Goal: Information Seeking & Learning: Learn about a topic

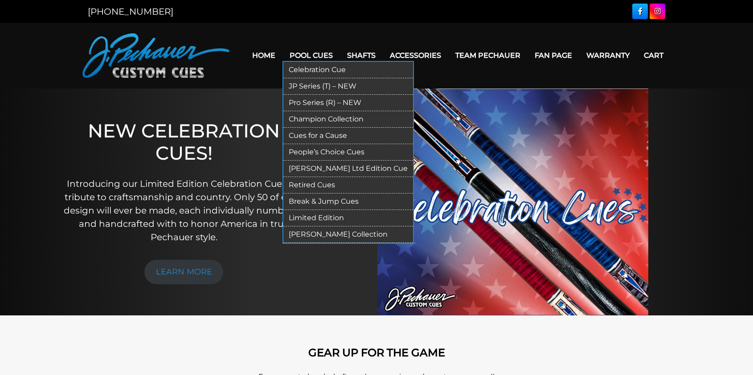
click at [304, 194] on link "Retired Cues" at bounding box center [348, 185] width 130 height 16
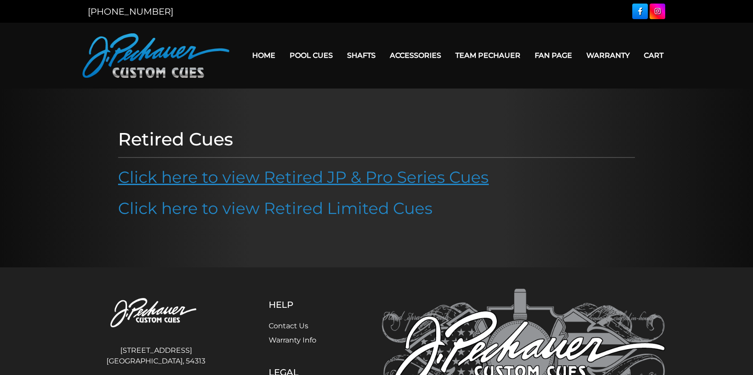
click at [279, 187] on link "Click here to view Retired JP & Pro Series Cues" at bounding box center [303, 177] width 371 height 20
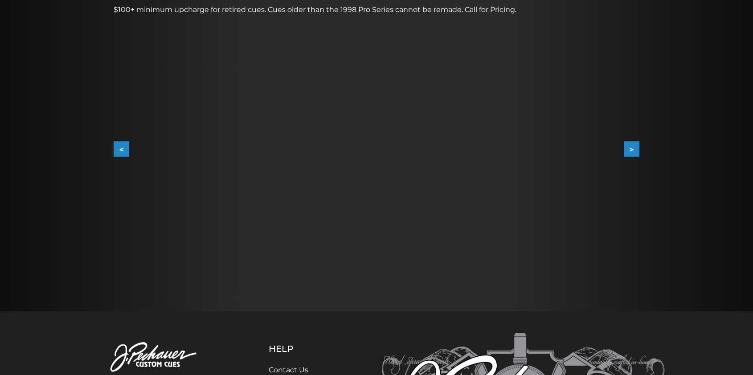
scroll to position [158, 0]
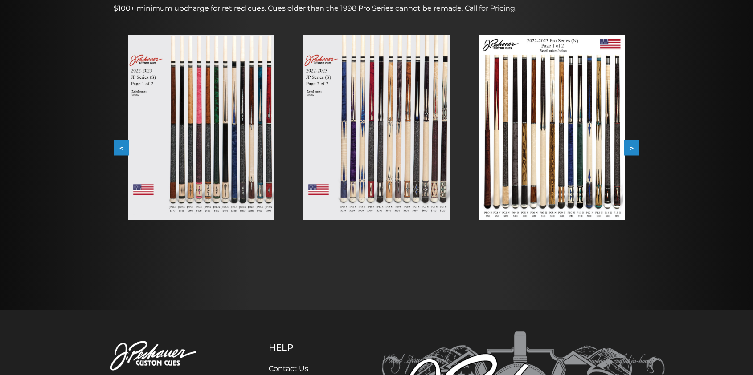
click at [385, 171] on img at bounding box center [376, 127] width 147 height 185
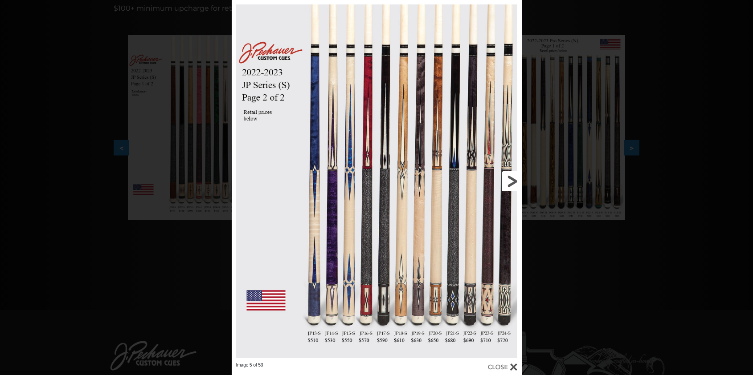
click at [510, 180] on link at bounding box center [456, 181] width 130 height 363
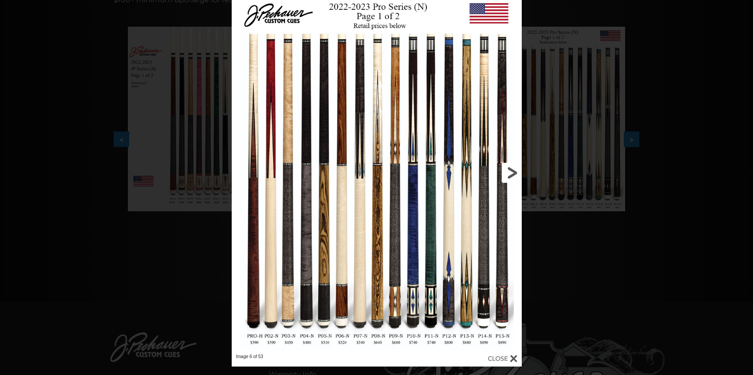
scroll to position [133, 0]
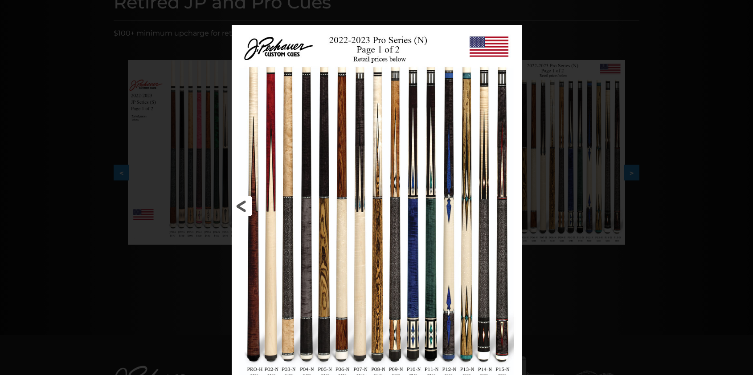
click at [251, 203] on link at bounding box center [297, 206] width 130 height 363
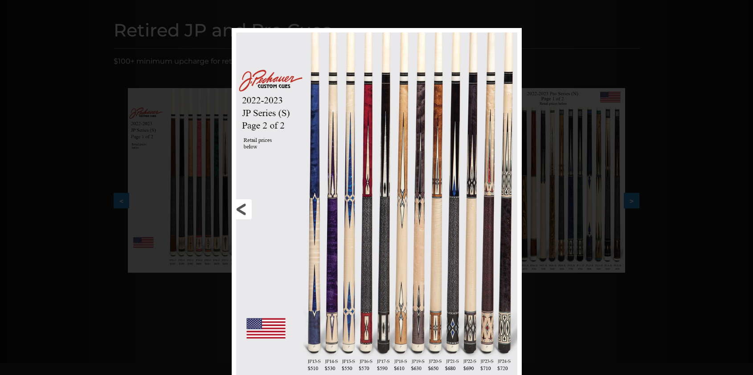
scroll to position [98, 0]
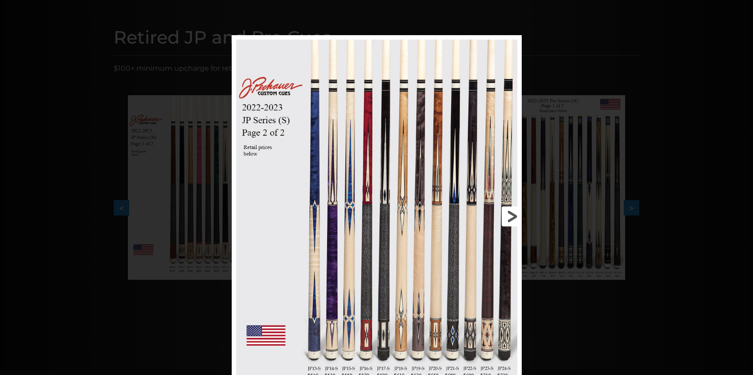
click at [512, 212] on link at bounding box center [456, 216] width 130 height 363
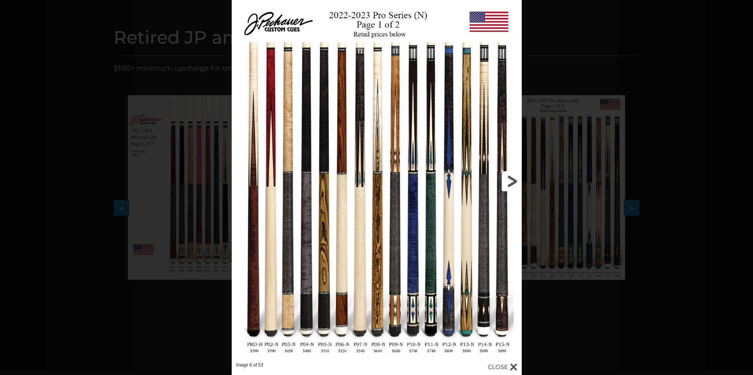
click at [514, 186] on link at bounding box center [456, 181] width 130 height 363
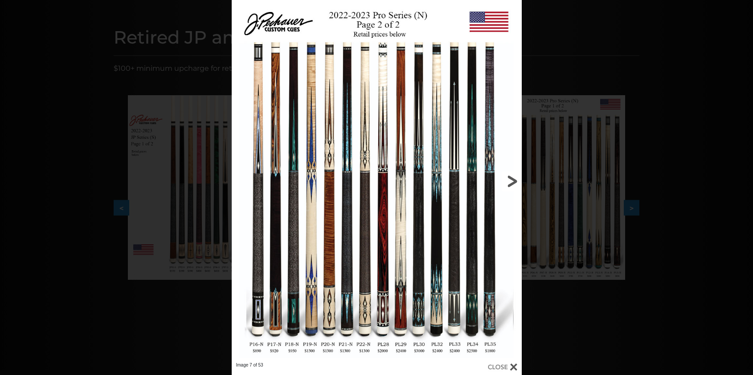
click at [512, 185] on link at bounding box center [456, 181] width 130 height 363
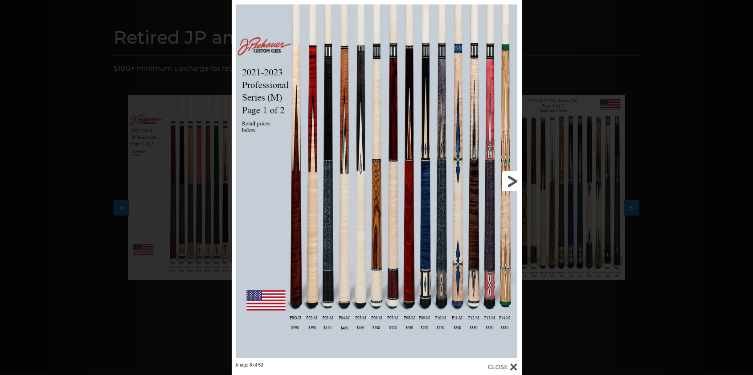
click at [511, 183] on link at bounding box center [456, 181] width 130 height 363
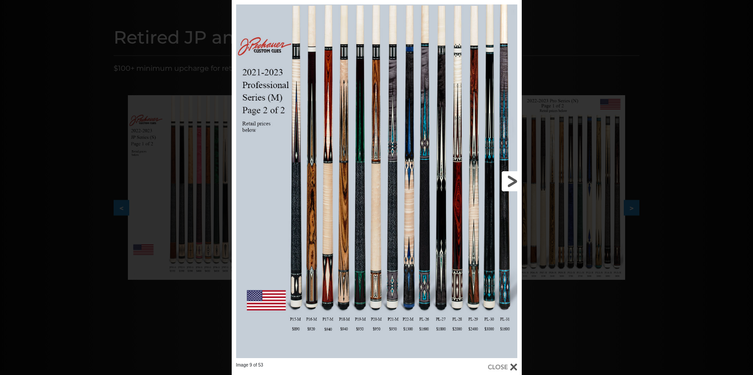
click at [512, 183] on link at bounding box center [456, 181] width 130 height 363
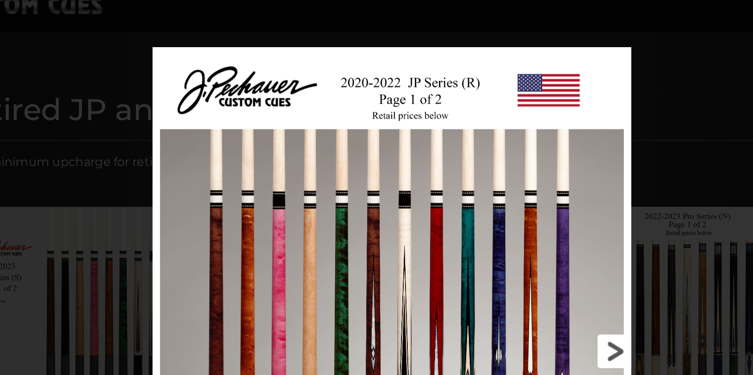
scroll to position [0, 0]
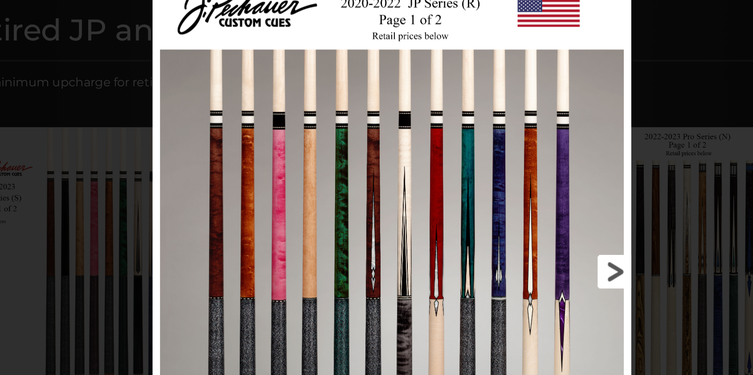
click at [507, 280] on link at bounding box center [455, 279] width 128 height 363
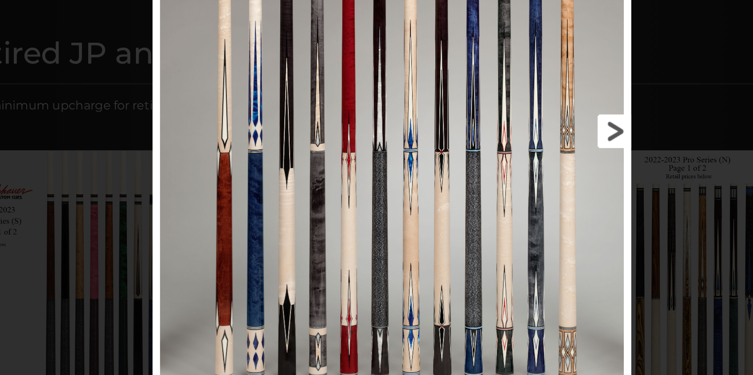
scroll to position [35, 0]
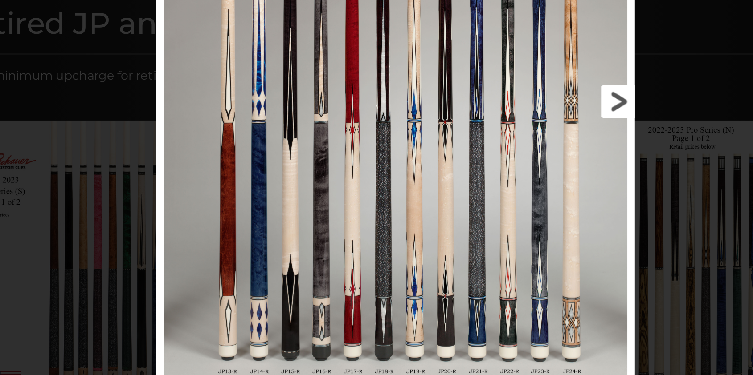
click at [507, 147] on link at bounding box center [455, 146] width 128 height 363
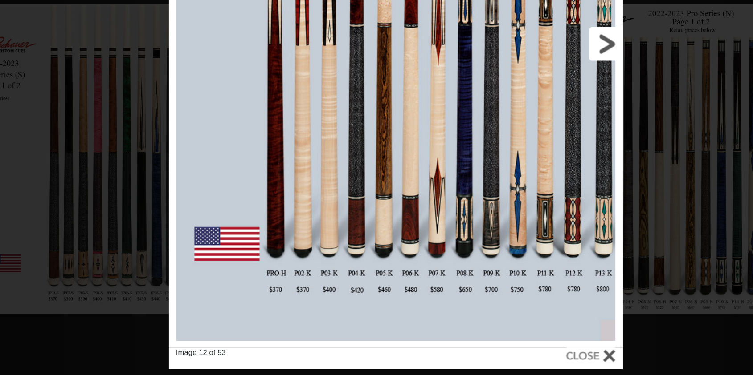
scroll to position [40, 0]
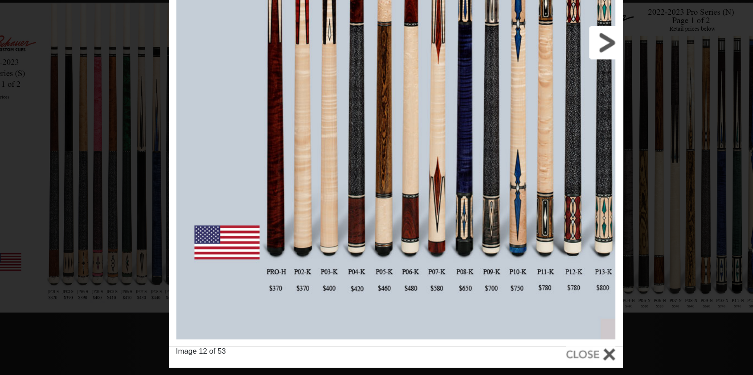
click at [500, 176] on link at bounding box center [451, 177] width 122 height 363
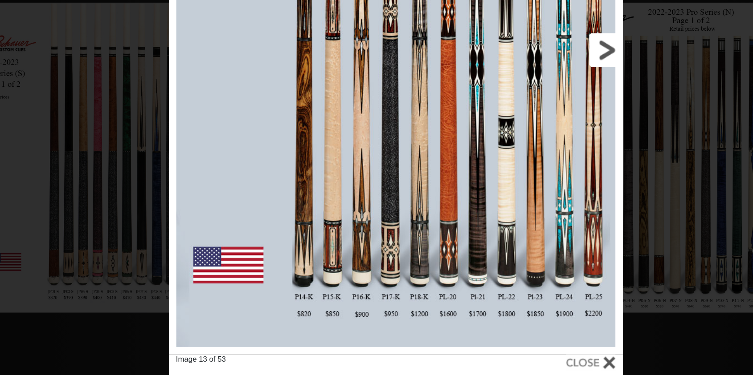
click at [500, 176] on link at bounding box center [451, 181] width 122 height 363
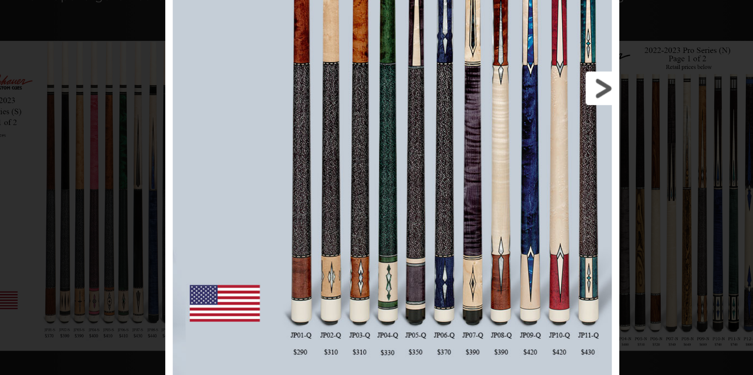
click at [501, 179] on link at bounding box center [451, 181] width 122 height 363
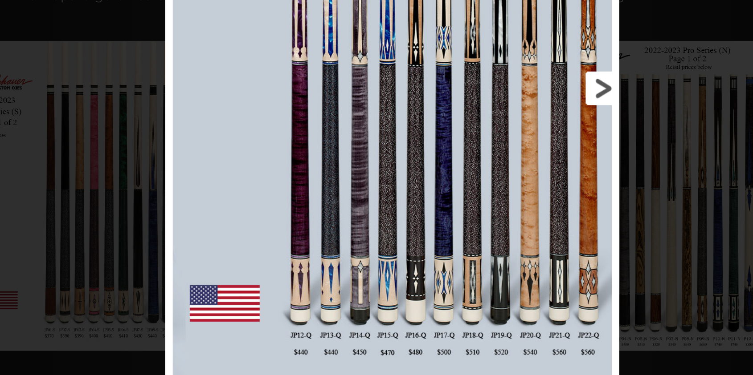
click at [501, 179] on link at bounding box center [451, 181] width 122 height 363
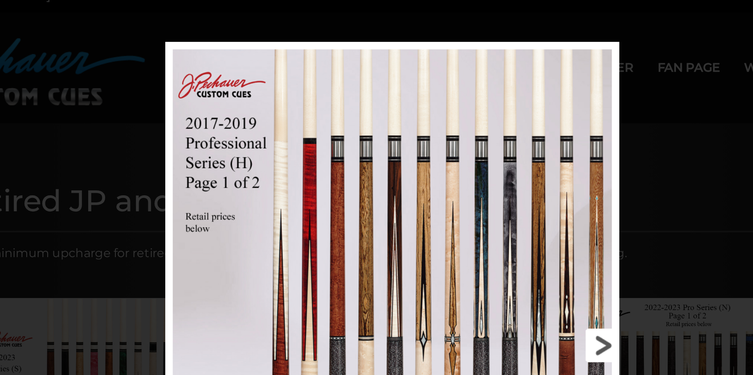
scroll to position [12, 0]
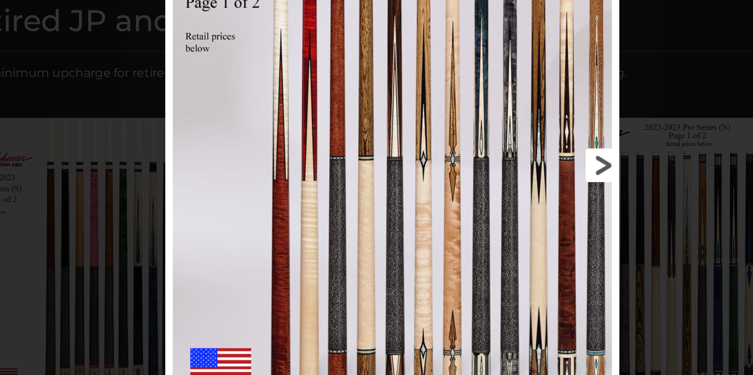
click at [498, 209] on link at bounding box center [451, 209] width 122 height 363
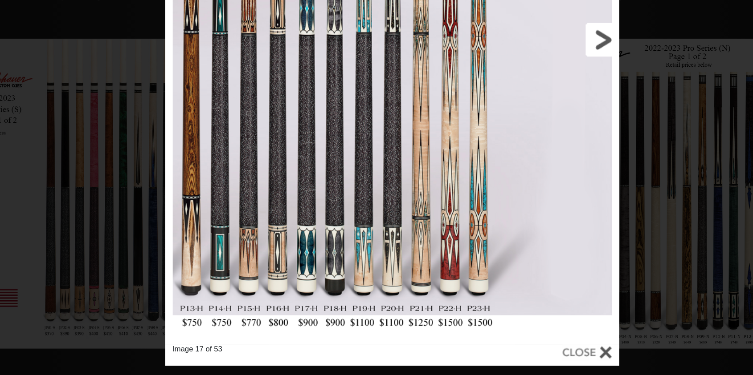
scroll to position [0, 0]
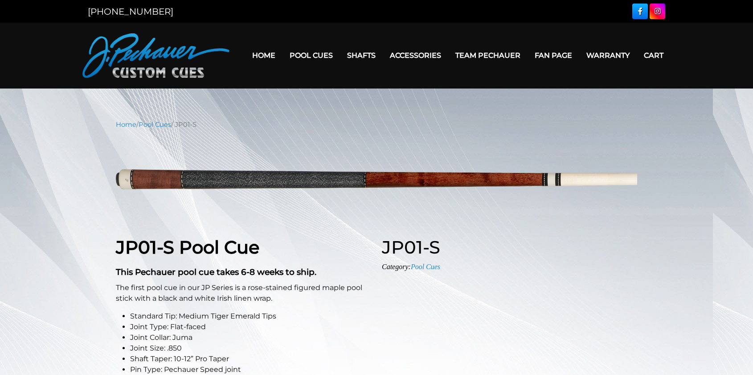
select select "********"
select select "*****"
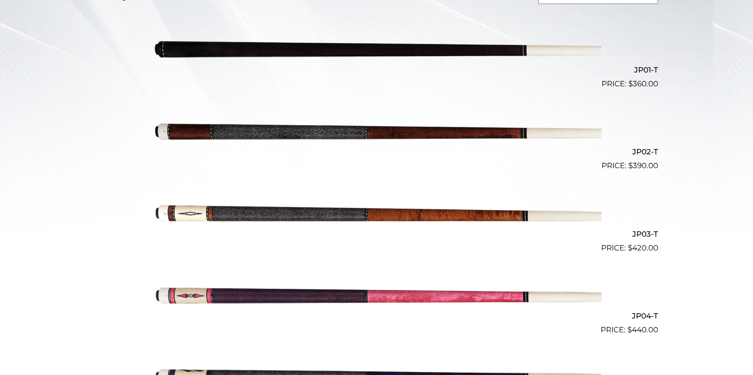
scroll to position [49, 0]
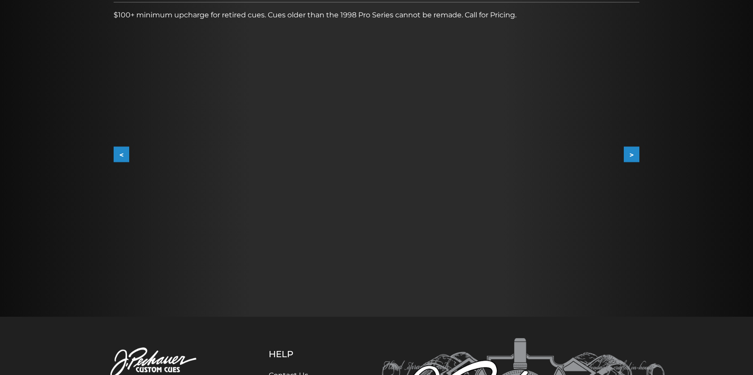
scroll to position [138, 0]
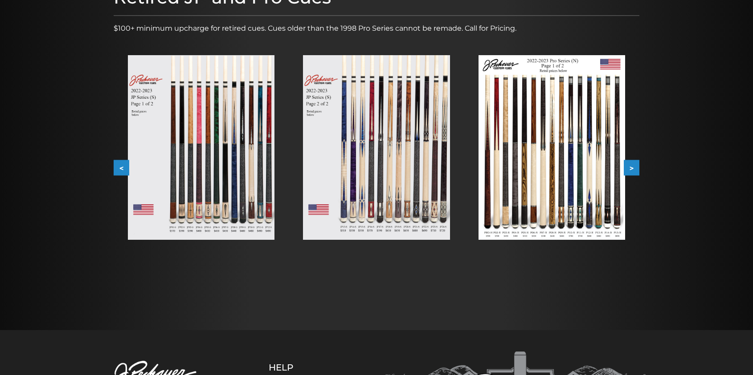
click at [632, 176] on button ">" at bounding box center [632, 168] width 16 height 16
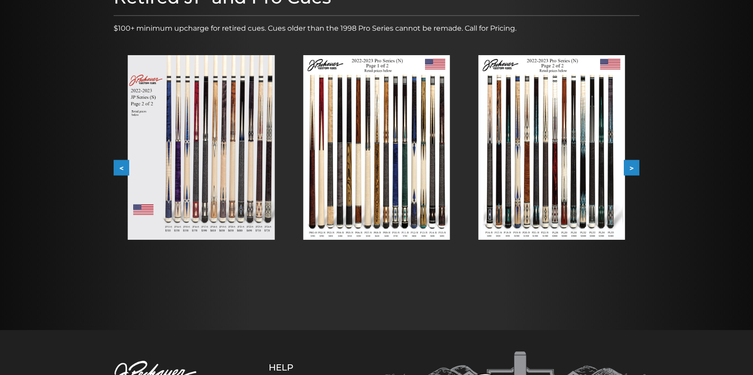
click at [632, 176] on button ">" at bounding box center [632, 168] width 16 height 16
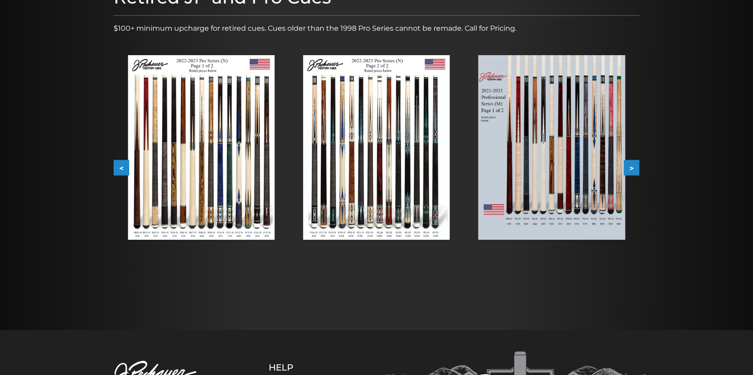
click at [632, 176] on button ">" at bounding box center [632, 168] width 16 height 16
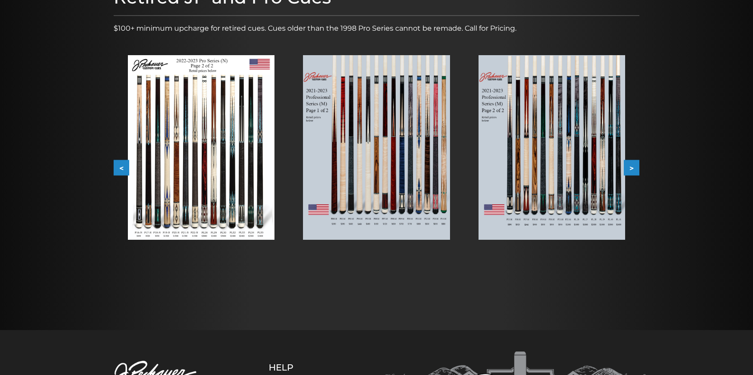
click at [632, 176] on button ">" at bounding box center [632, 168] width 16 height 16
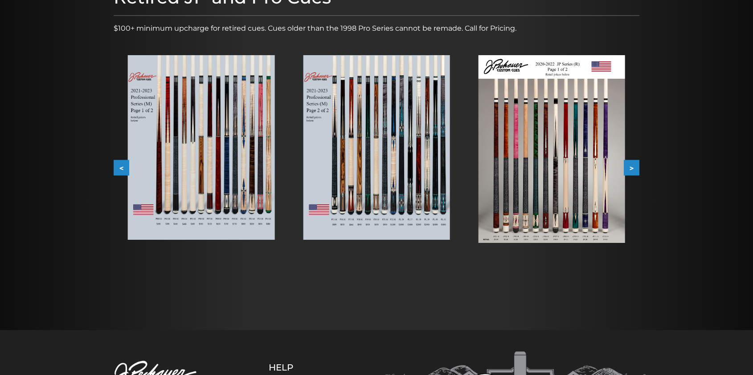
click at [632, 176] on button ">" at bounding box center [632, 168] width 16 height 16
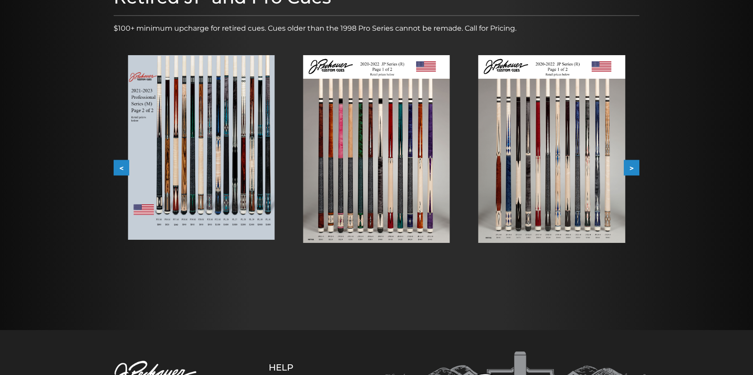
click at [632, 176] on button ">" at bounding box center [632, 168] width 16 height 16
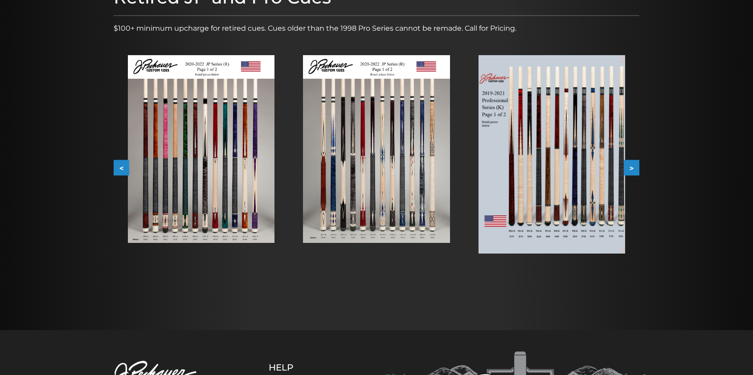
click at [632, 176] on button ">" at bounding box center [632, 168] width 16 height 16
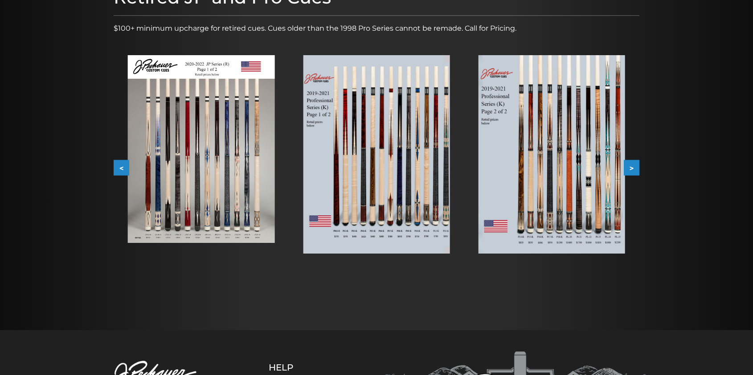
click at [632, 176] on button ">" at bounding box center [632, 168] width 16 height 16
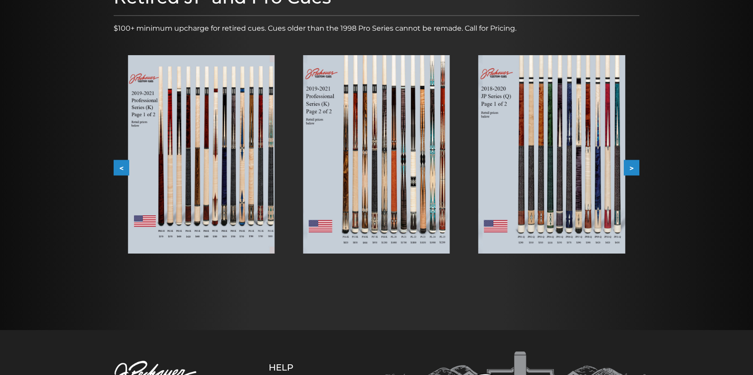
click at [632, 176] on button ">" at bounding box center [632, 168] width 16 height 16
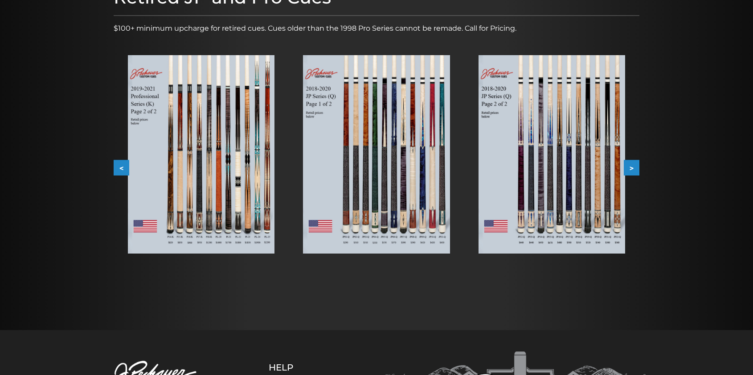
click at [632, 176] on button ">" at bounding box center [632, 168] width 16 height 16
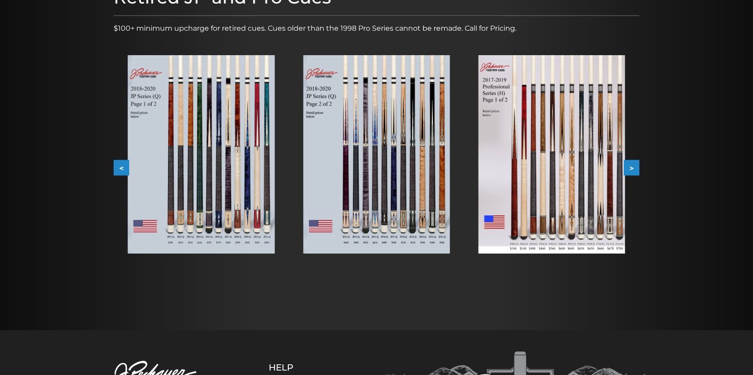
click at [632, 176] on button ">" at bounding box center [632, 168] width 16 height 16
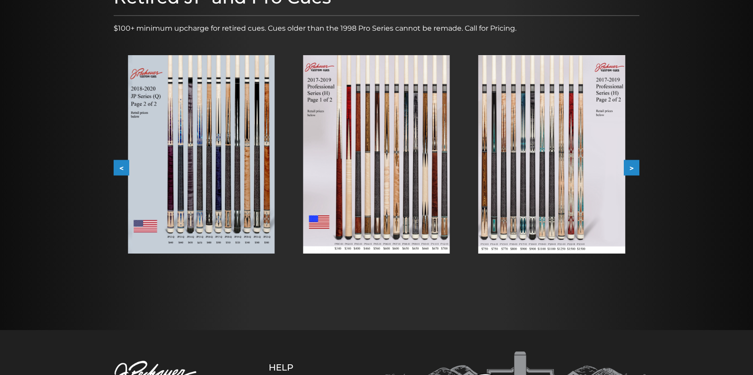
click at [632, 176] on button ">" at bounding box center [632, 168] width 16 height 16
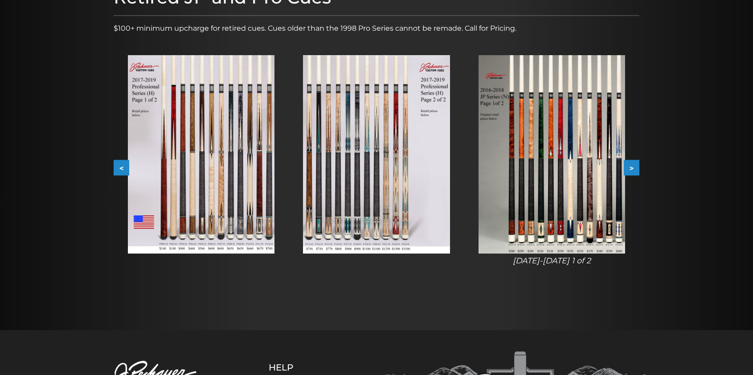
click at [632, 176] on button ">" at bounding box center [632, 168] width 16 height 16
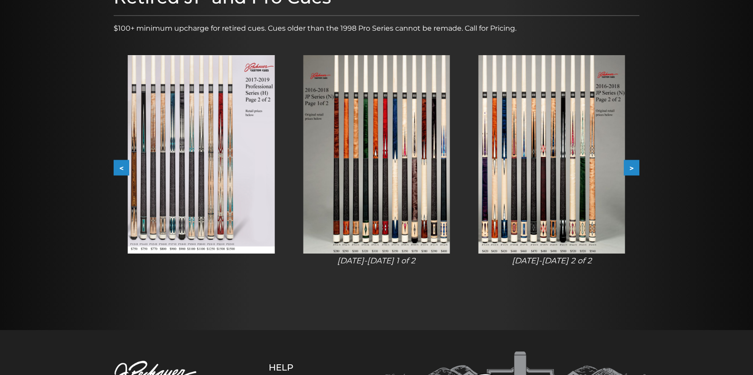
click at [632, 176] on button ">" at bounding box center [632, 168] width 16 height 16
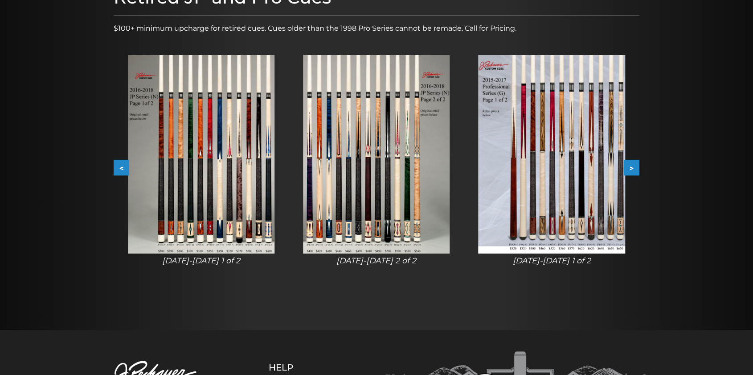
click at [632, 176] on button ">" at bounding box center [632, 168] width 16 height 16
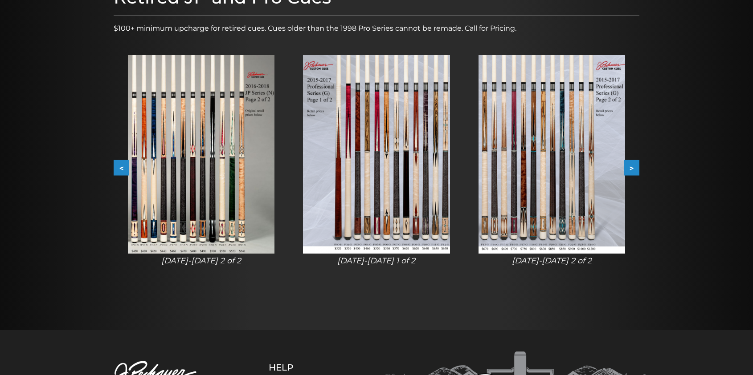
click at [632, 176] on button ">" at bounding box center [632, 168] width 16 height 16
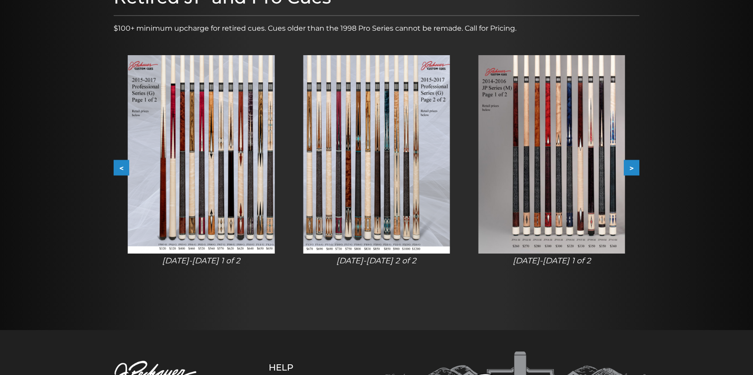
click at [632, 176] on button ">" at bounding box center [632, 168] width 16 height 16
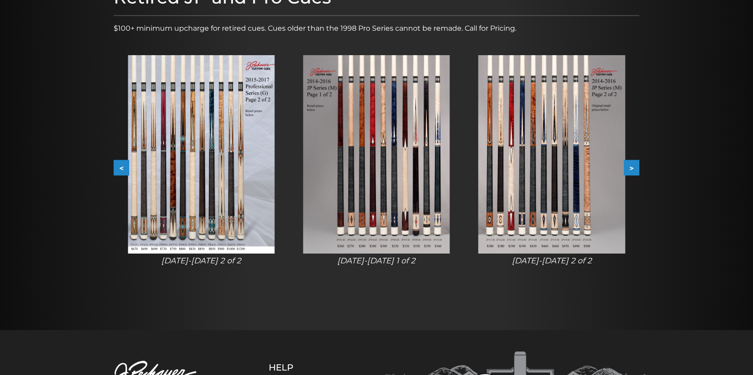
click at [632, 176] on button ">" at bounding box center [632, 168] width 16 height 16
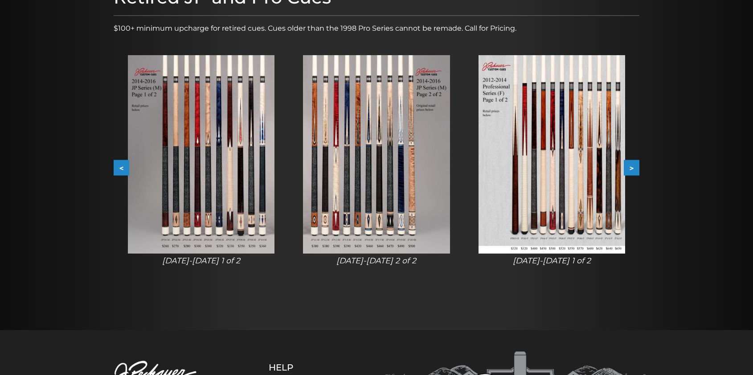
click at [632, 176] on button ">" at bounding box center [632, 168] width 16 height 16
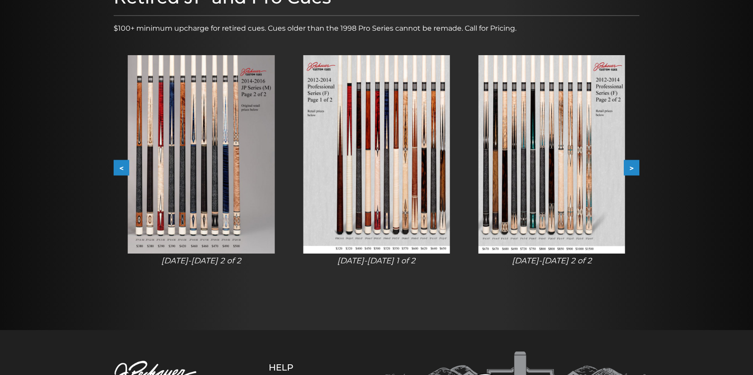
click at [632, 176] on button ">" at bounding box center [632, 168] width 16 height 16
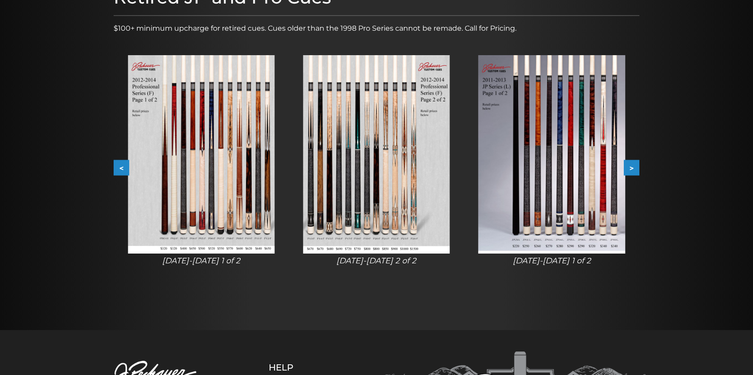
click at [632, 176] on button ">" at bounding box center [632, 168] width 16 height 16
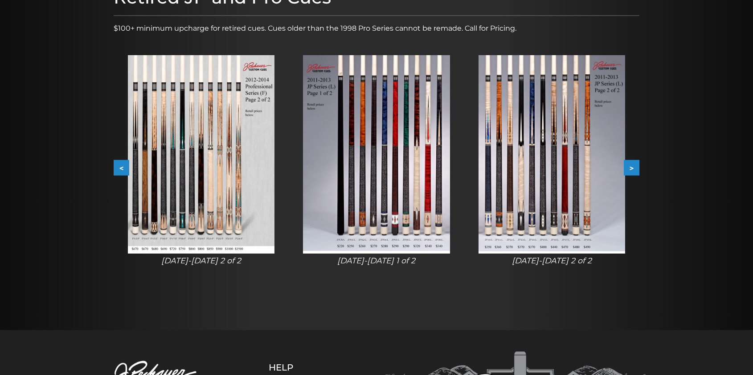
click at [632, 176] on button ">" at bounding box center [632, 168] width 16 height 16
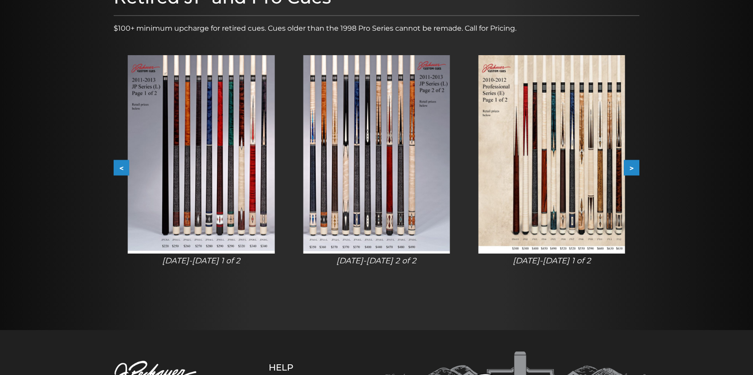
click at [632, 176] on button ">" at bounding box center [632, 168] width 16 height 16
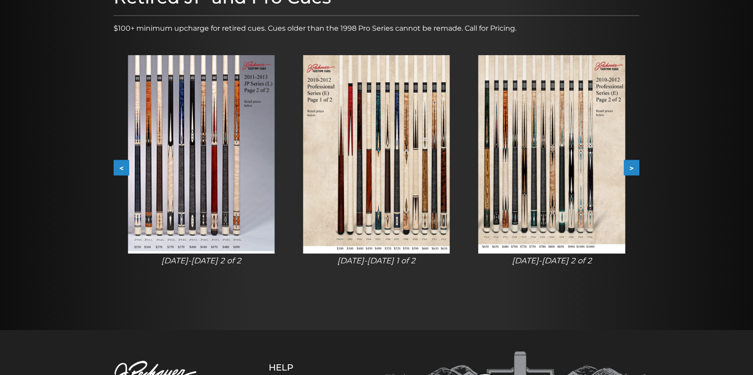
click at [632, 176] on button ">" at bounding box center [632, 168] width 16 height 16
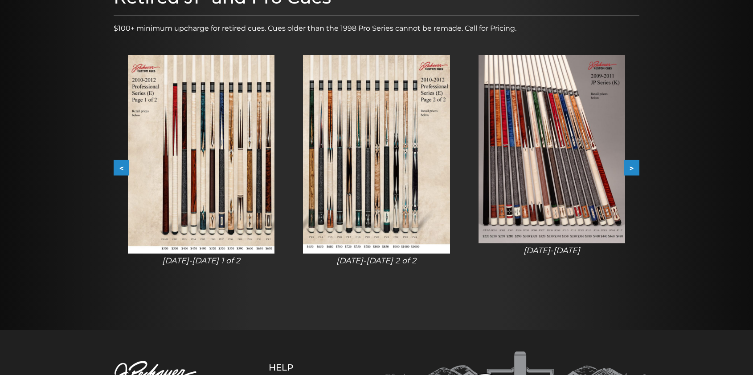
click at [632, 176] on button ">" at bounding box center [632, 168] width 16 height 16
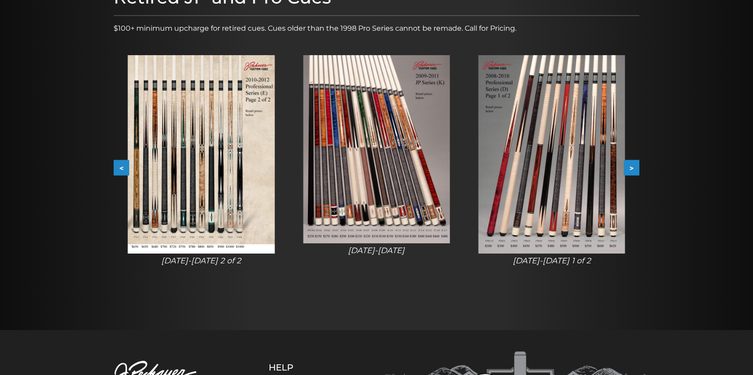
click at [632, 176] on button ">" at bounding box center [632, 168] width 16 height 16
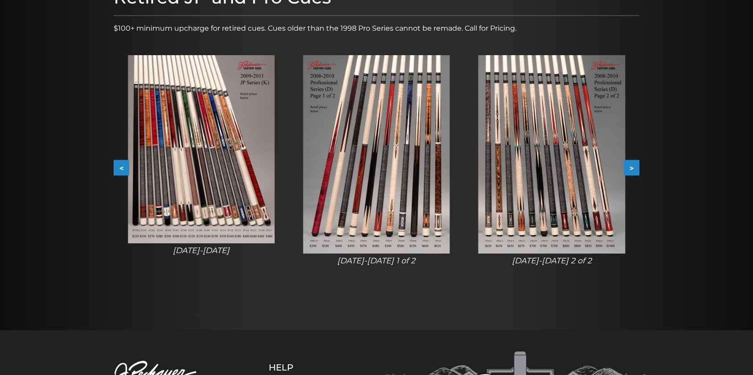
click at [632, 176] on button ">" at bounding box center [632, 168] width 16 height 16
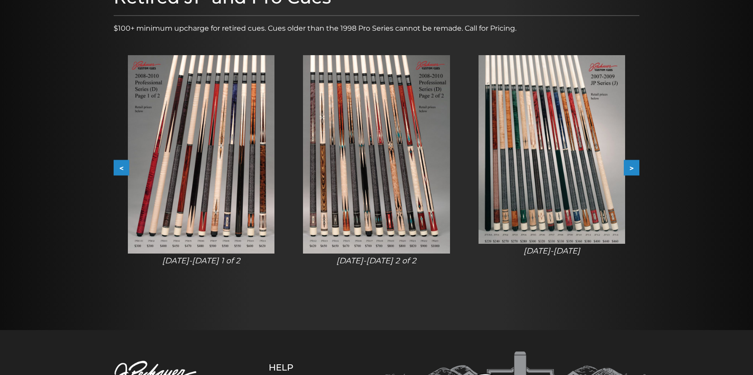
click at [632, 176] on button ">" at bounding box center [632, 168] width 16 height 16
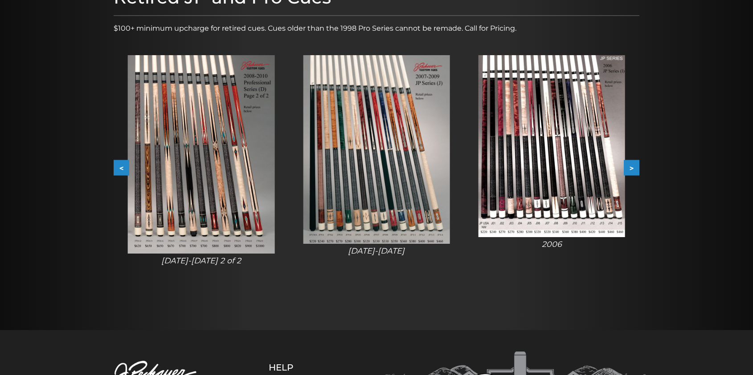
click at [632, 176] on button ">" at bounding box center [632, 168] width 16 height 16
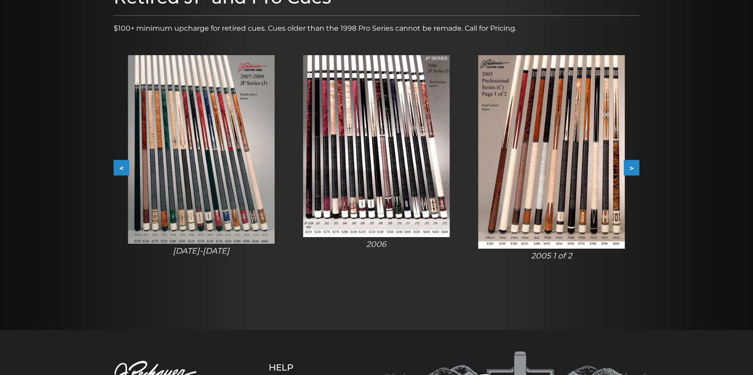
click at [589, 189] on img at bounding box center [551, 152] width 147 height 194
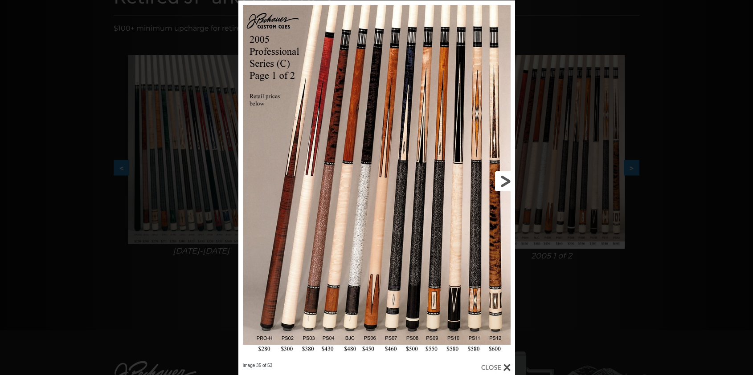
click at [505, 185] on link at bounding box center [452, 181] width 124 height 363
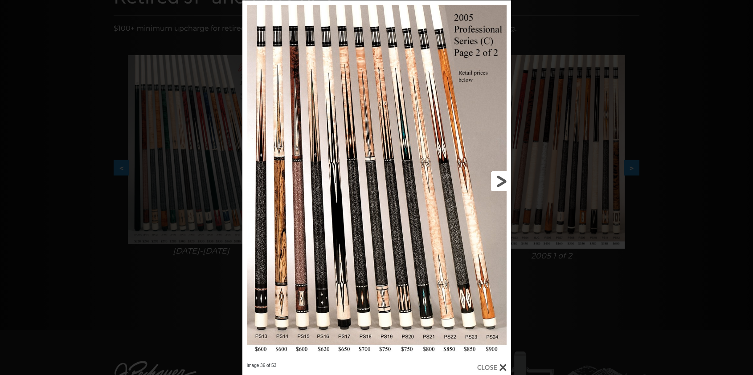
click at [505, 185] on link at bounding box center [450, 181] width 121 height 363
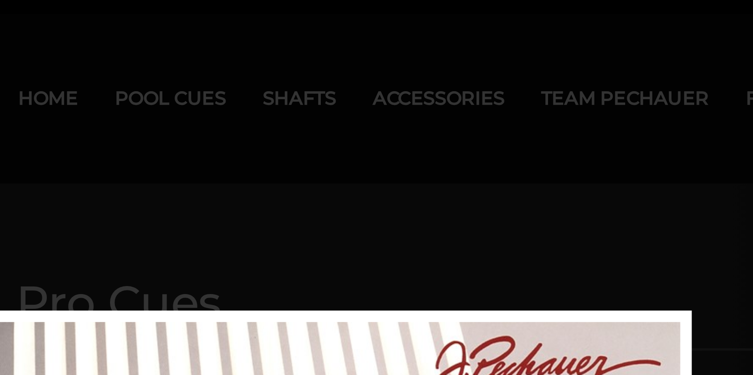
scroll to position [0, 0]
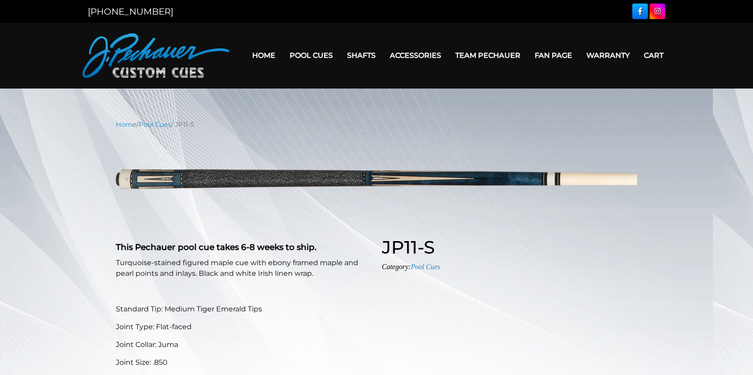
select select "********"
select select "*****"
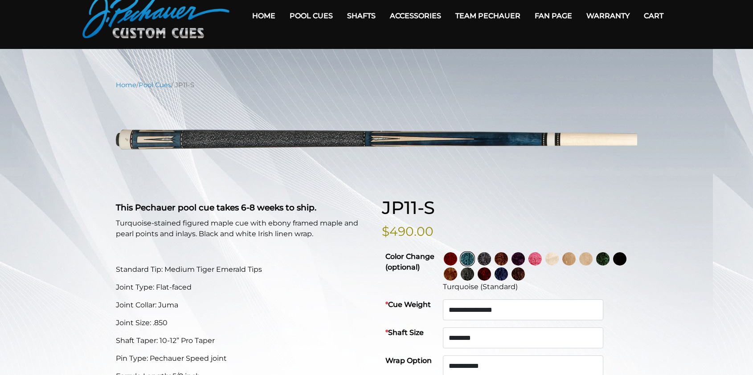
scroll to position [45, 0]
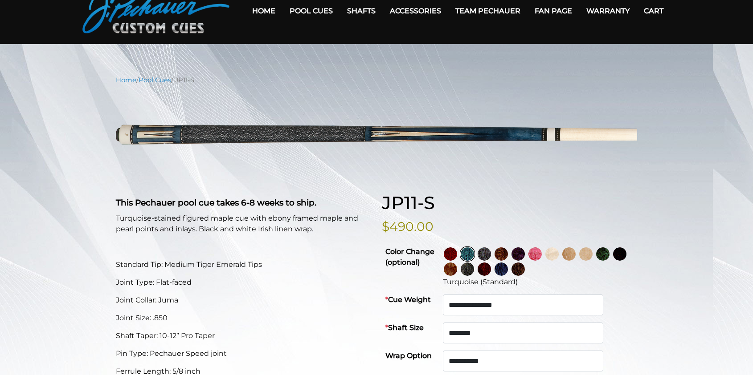
click at [457, 261] on img at bounding box center [450, 254] width 13 height 13
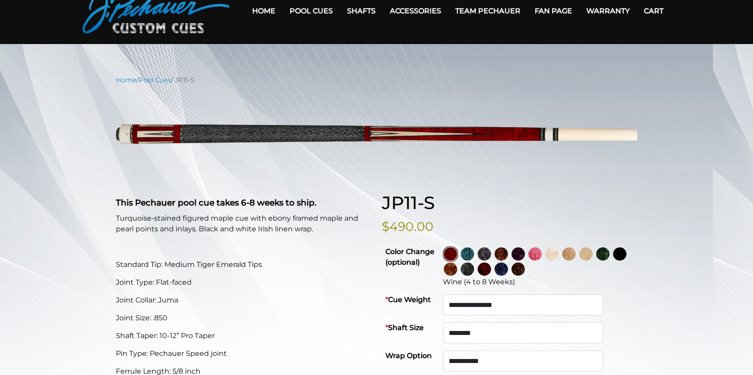
click at [457, 276] on img at bounding box center [450, 269] width 13 height 13
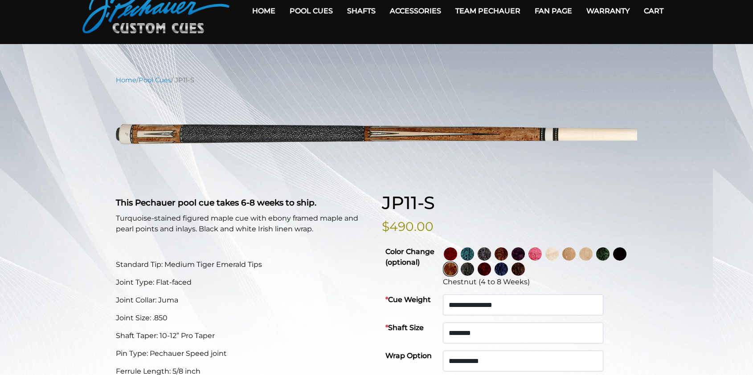
click at [508, 261] on img at bounding box center [500, 254] width 13 height 13
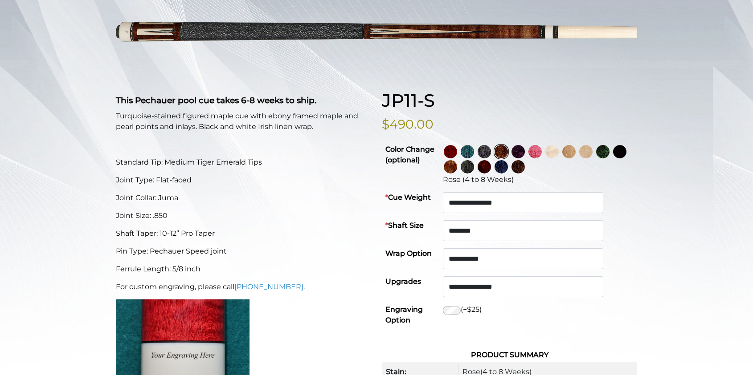
scroll to position [0, 0]
